Goal: Information Seeking & Learning: Learn about a topic

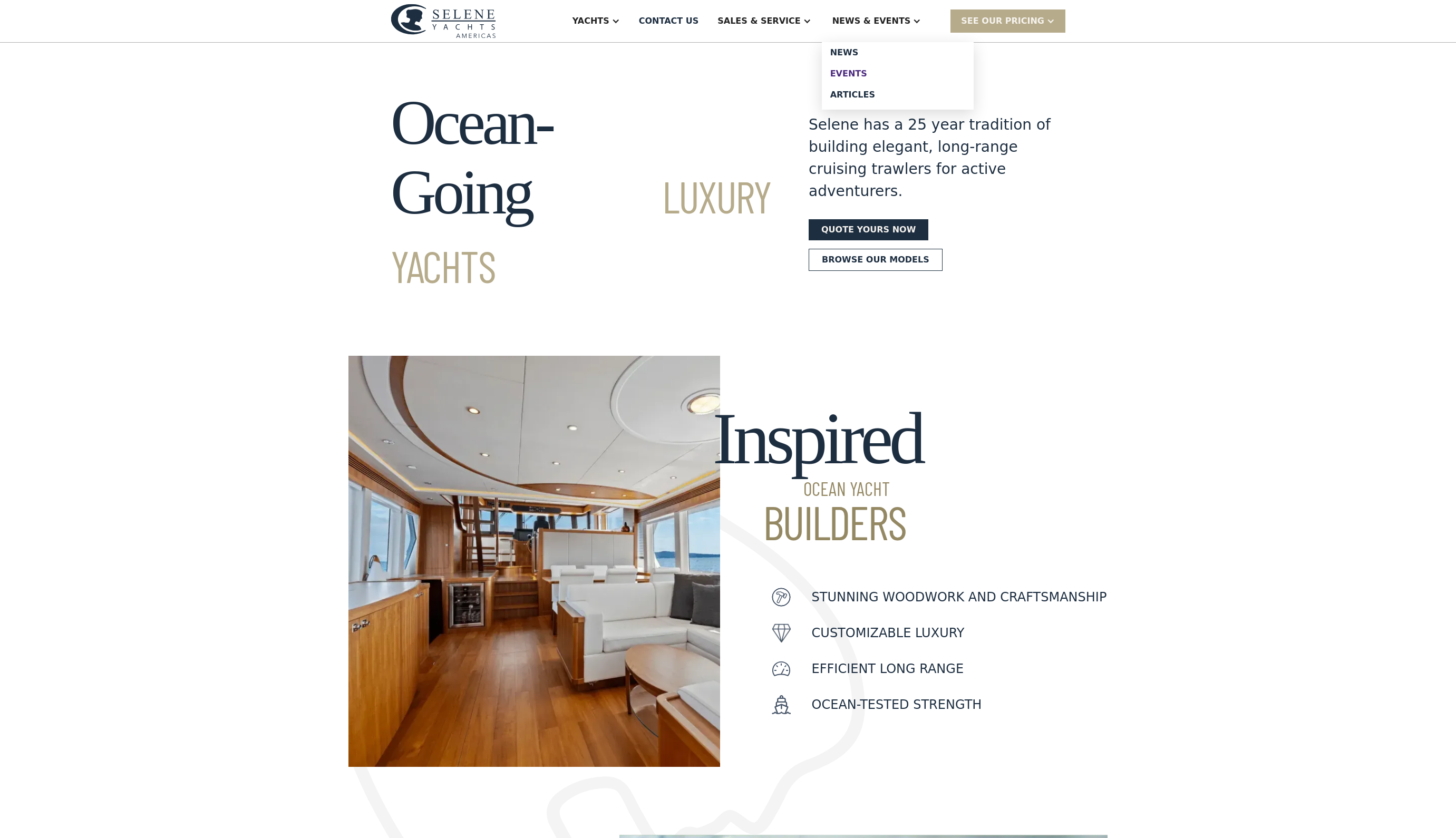
click at [894, 78] on div "Events" at bounding box center [897, 74] width 135 height 8
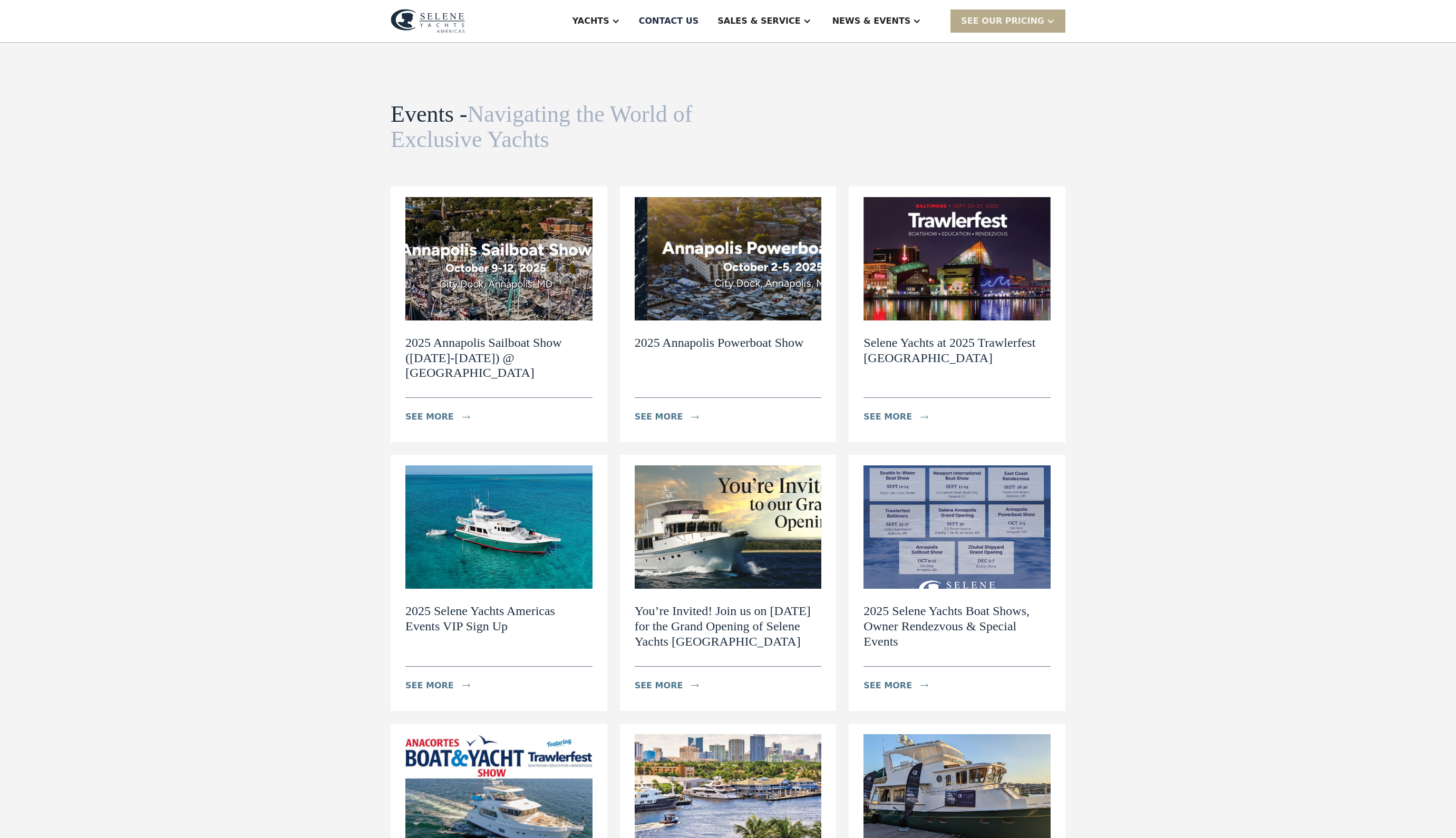
click at [466, 298] on img at bounding box center [499, 259] width 187 height 123
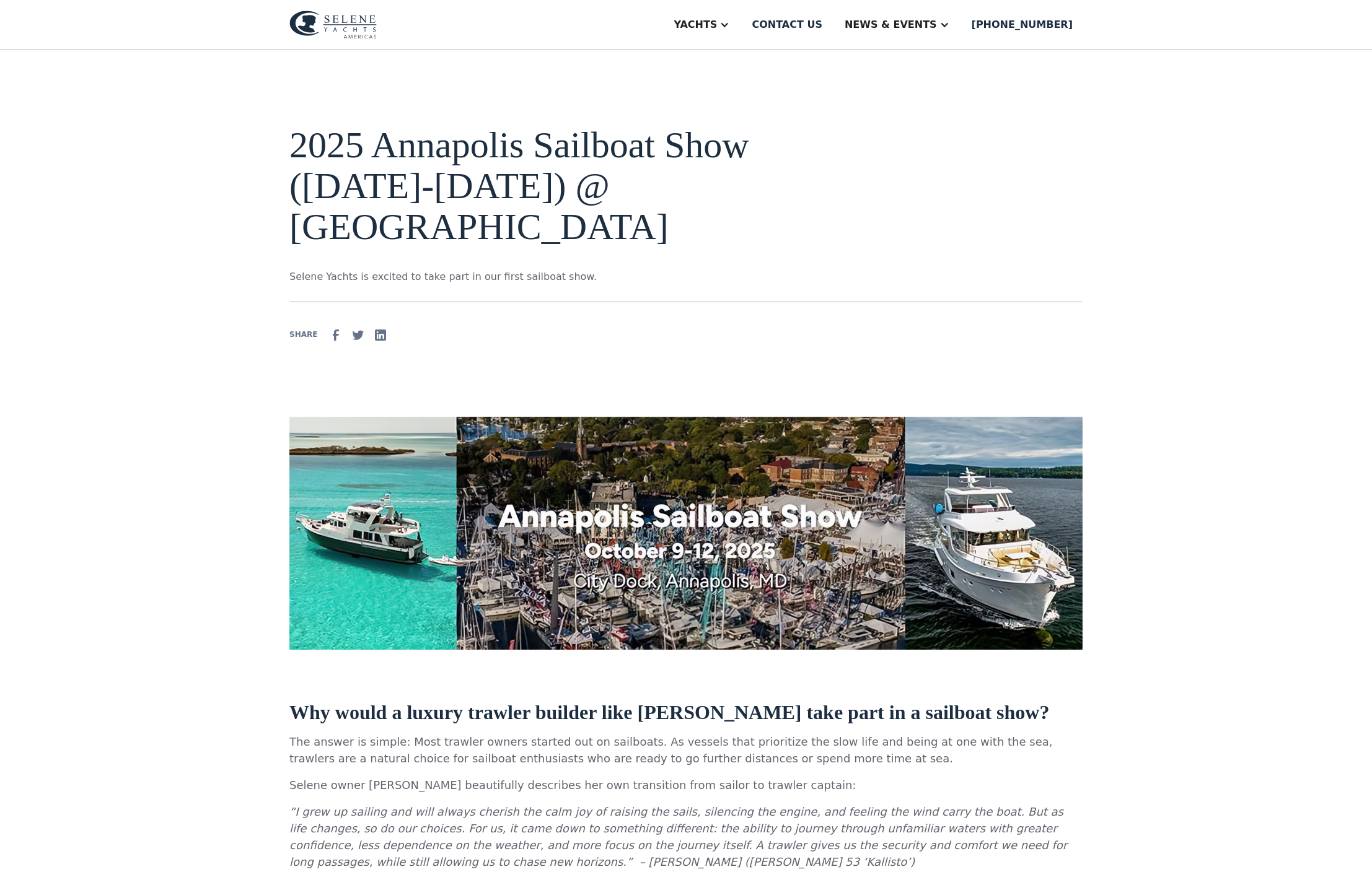
click at [994, 571] on img at bounding box center [686, 533] width 793 height 233
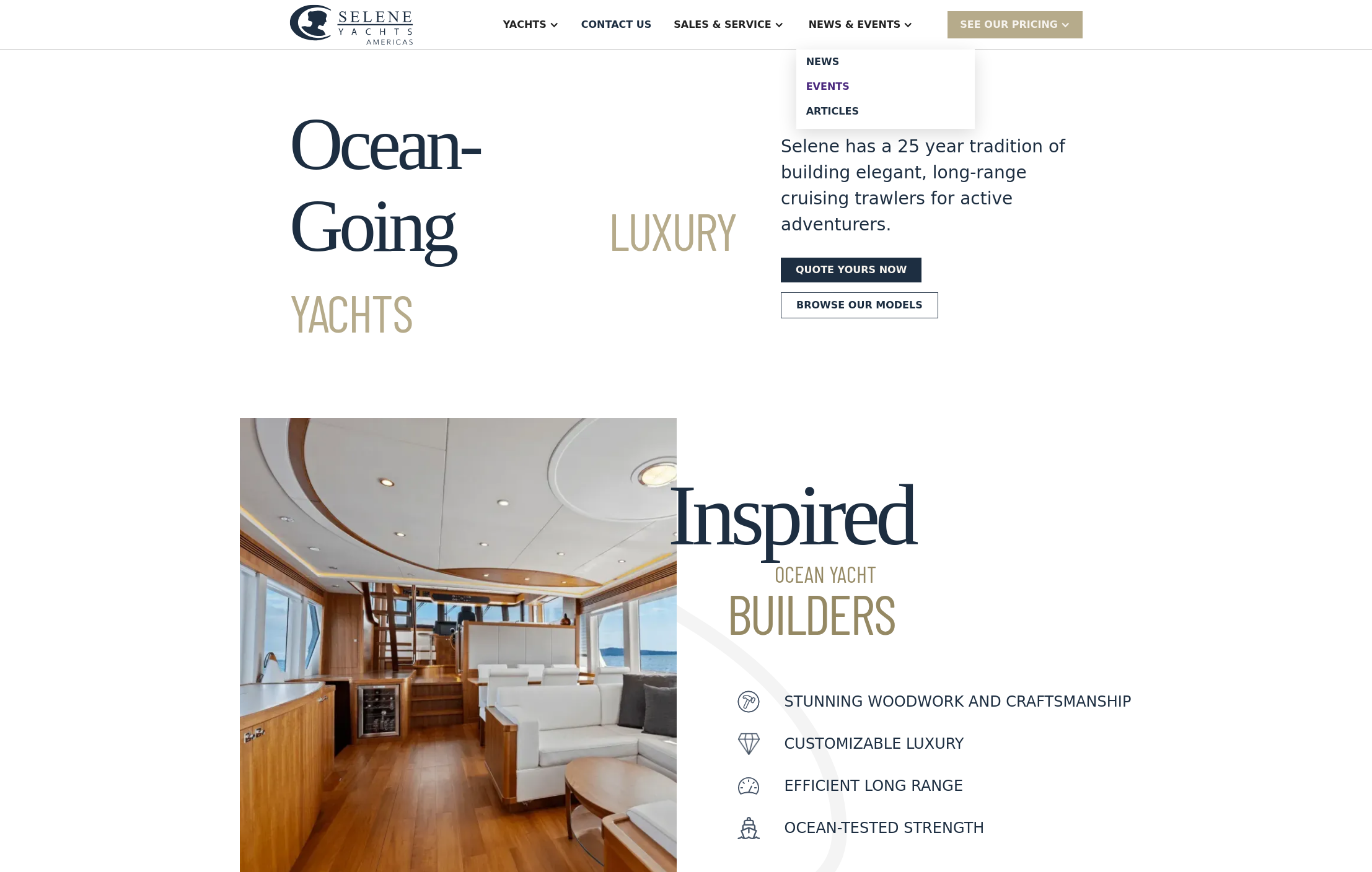
click at [894, 92] on div "Events" at bounding box center [885, 87] width 159 height 10
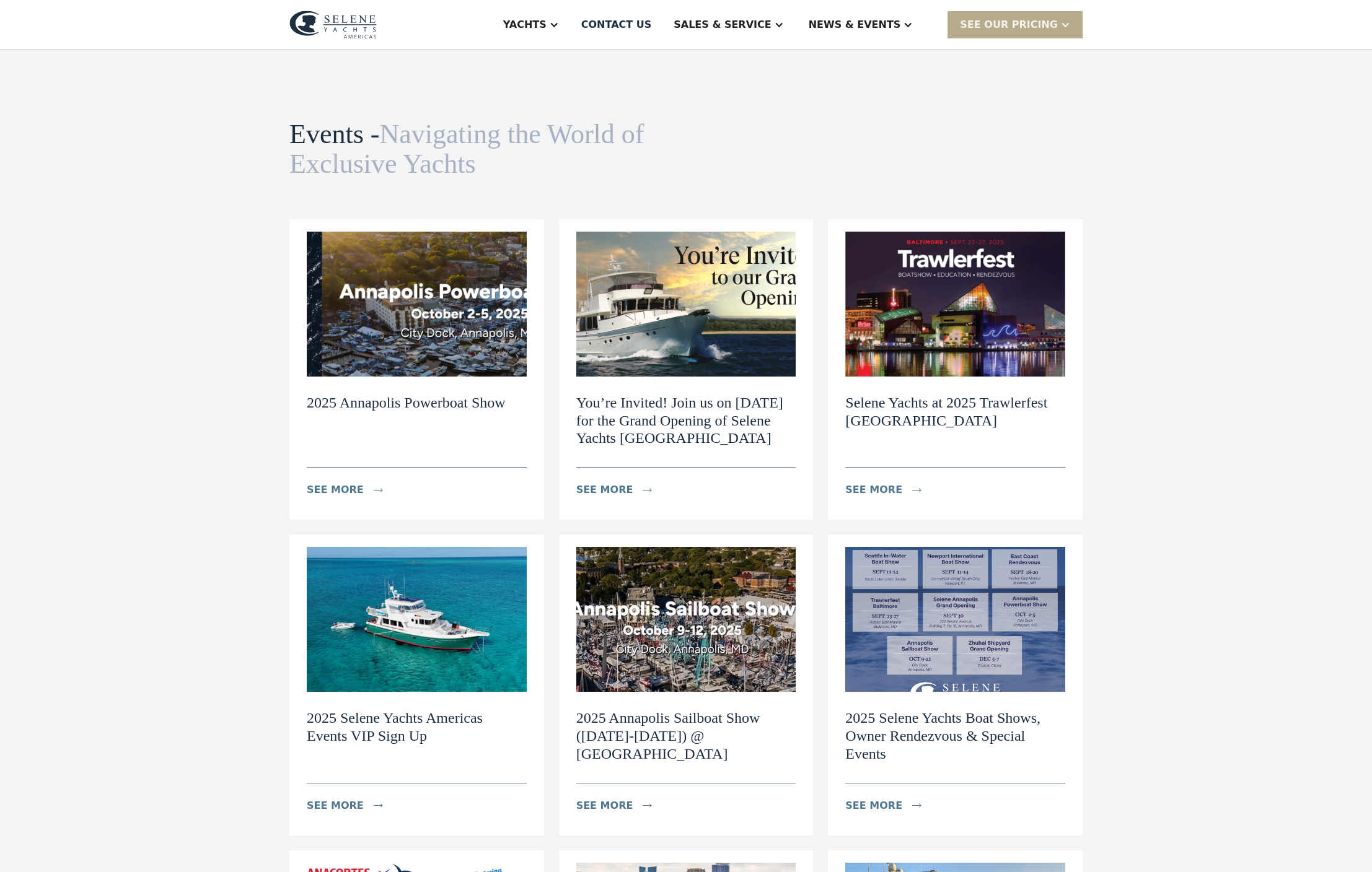
click at [744, 684] on img at bounding box center [686, 619] width 220 height 145
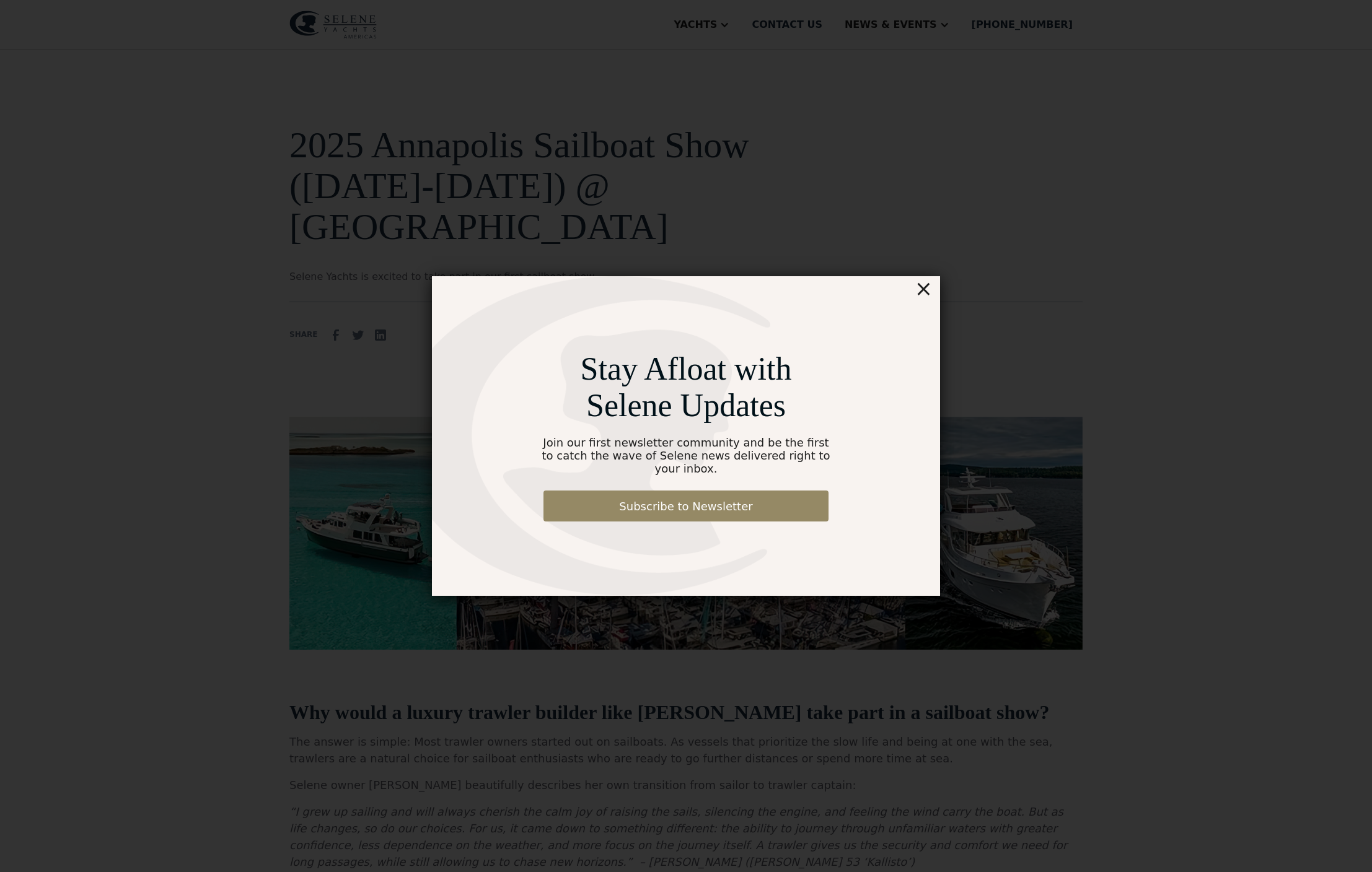
click at [927, 282] on div "×" at bounding box center [924, 289] width 18 height 24
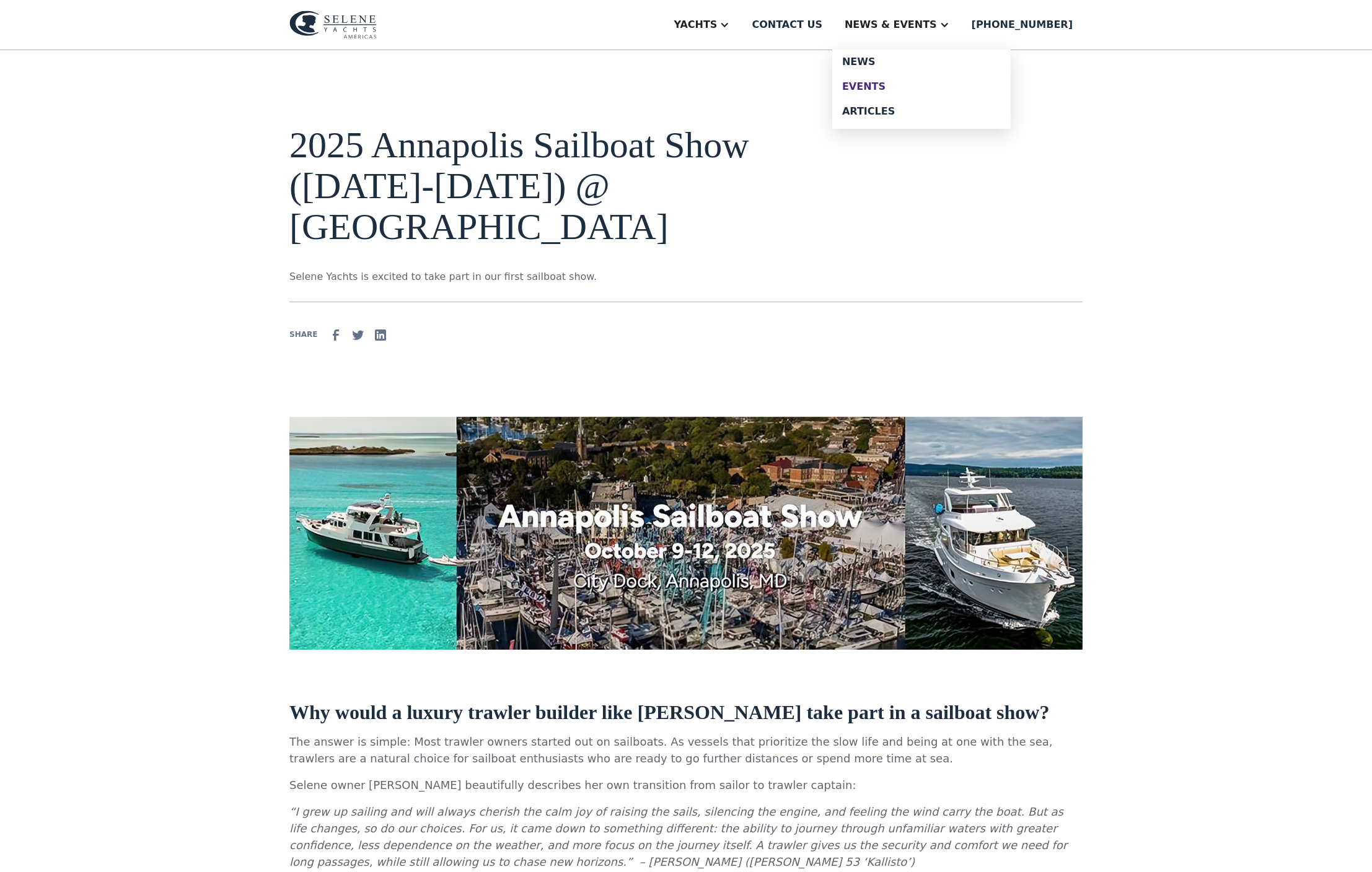
click at [920, 92] on div "Events" at bounding box center [921, 87] width 159 height 10
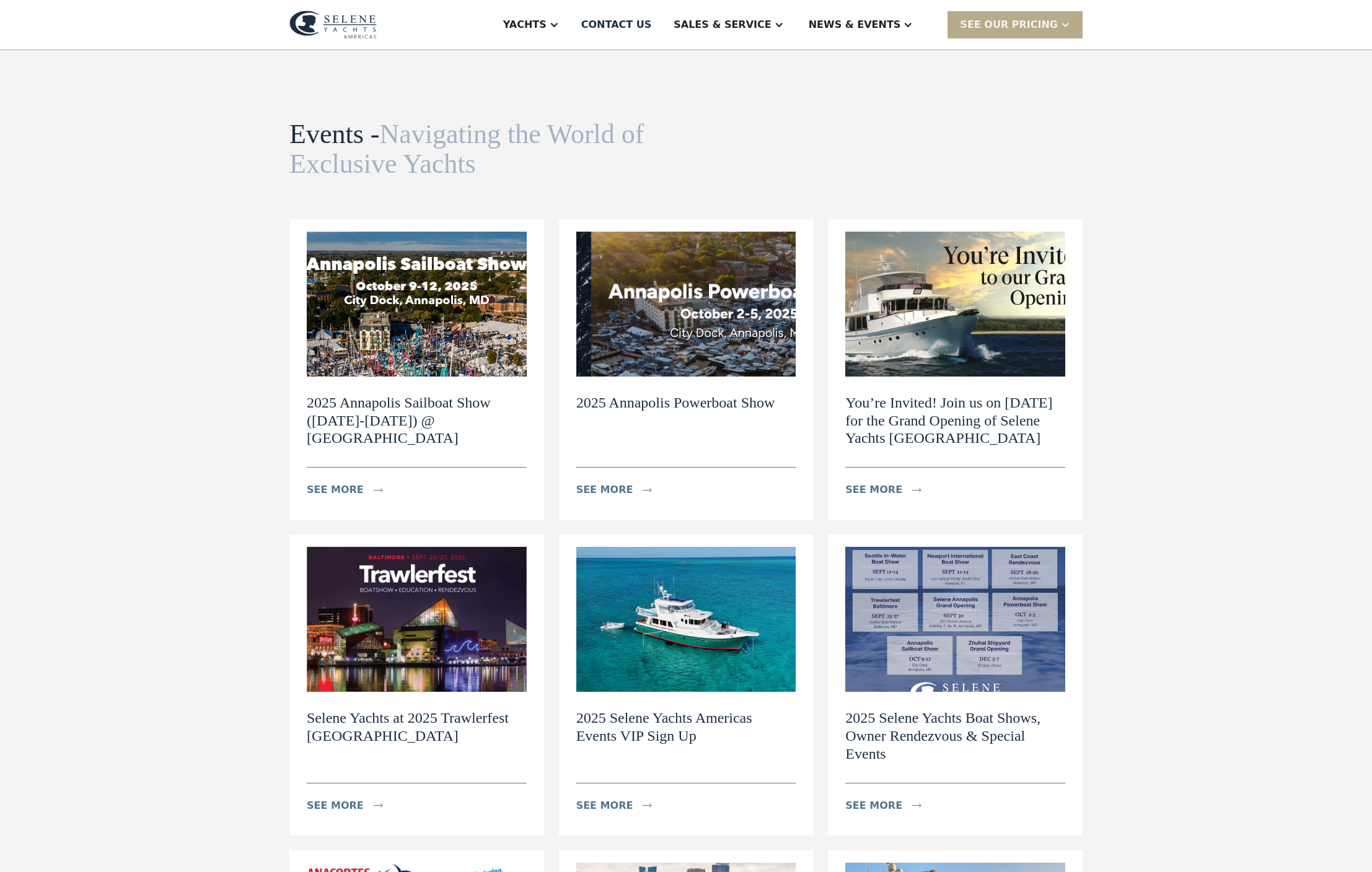
click at [439, 305] on img at bounding box center [417, 304] width 220 height 145
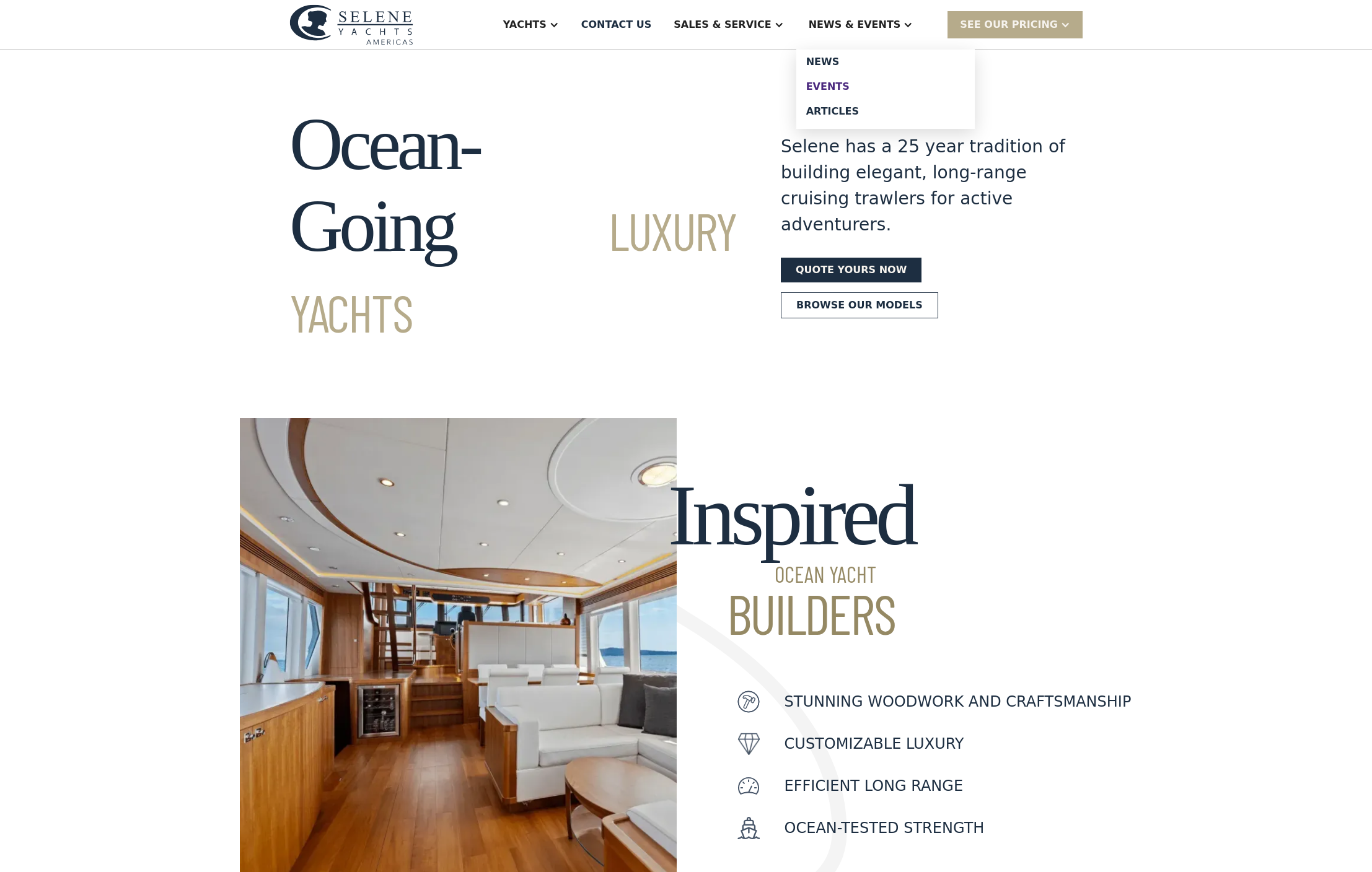
click at [867, 92] on div "Events" at bounding box center [885, 87] width 159 height 10
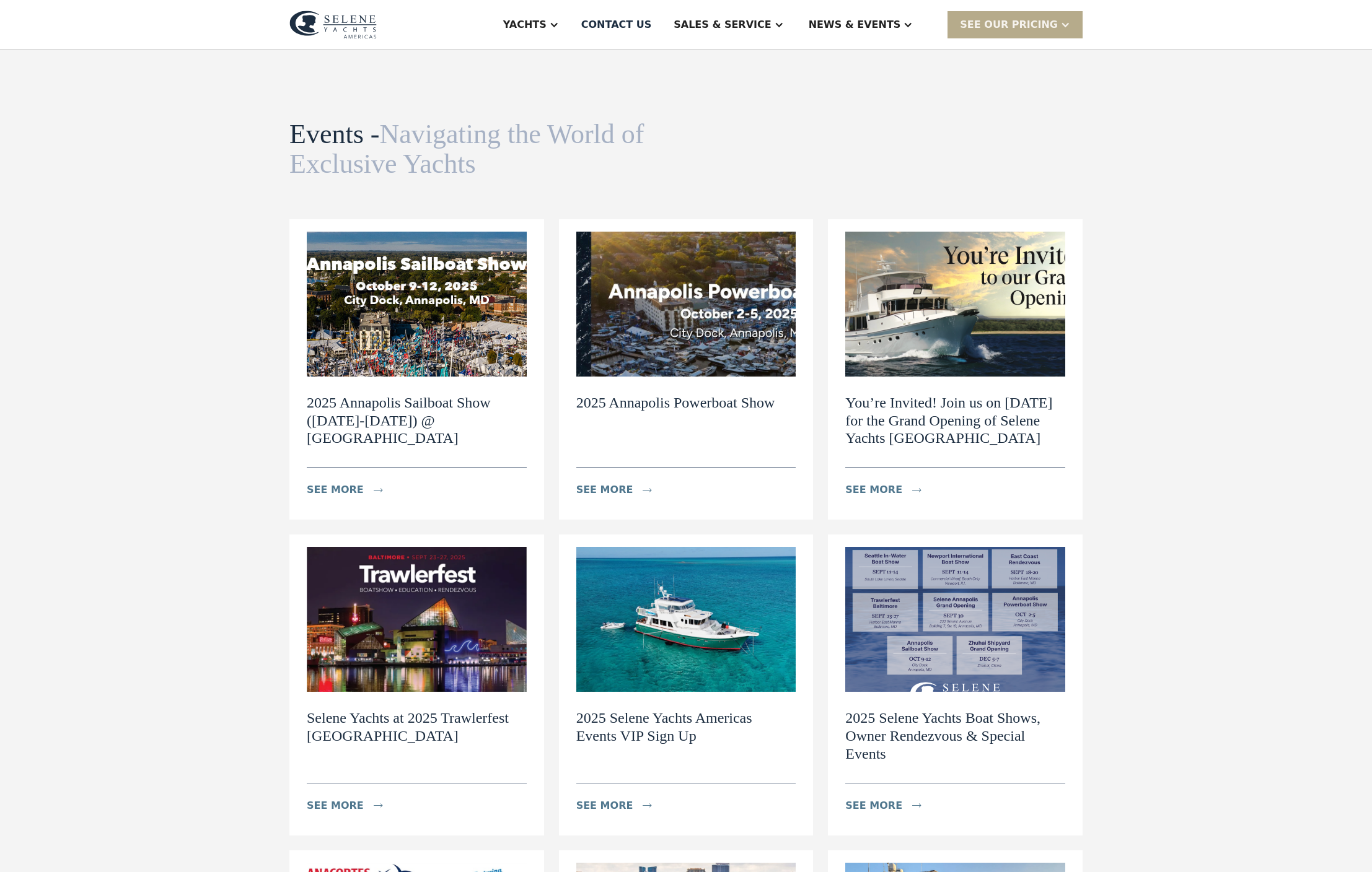
click at [351, 367] on img at bounding box center [417, 304] width 220 height 145
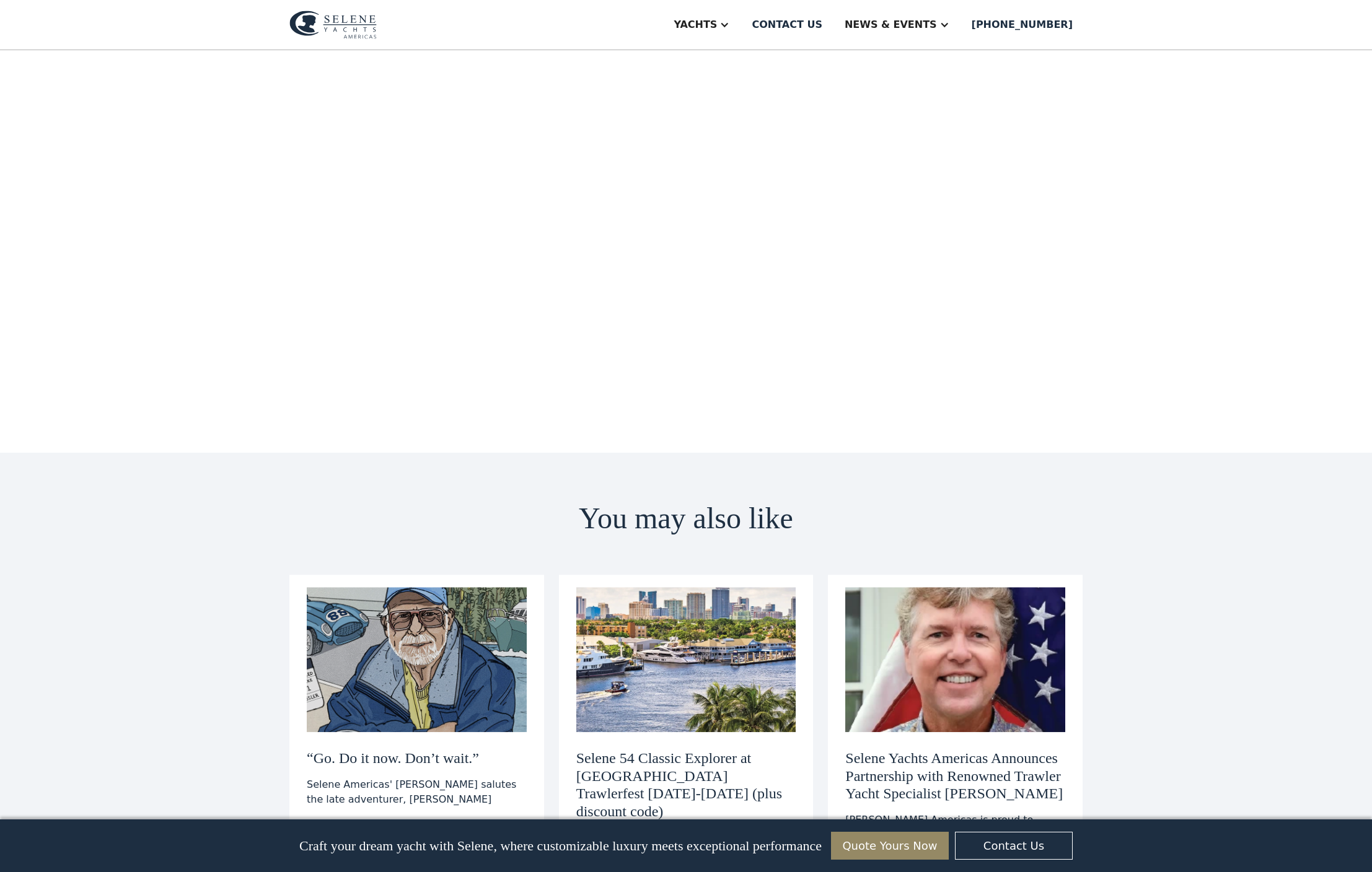
scroll to position [451, 0]
